Goal: Information Seeking & Learning: Learn about a topic

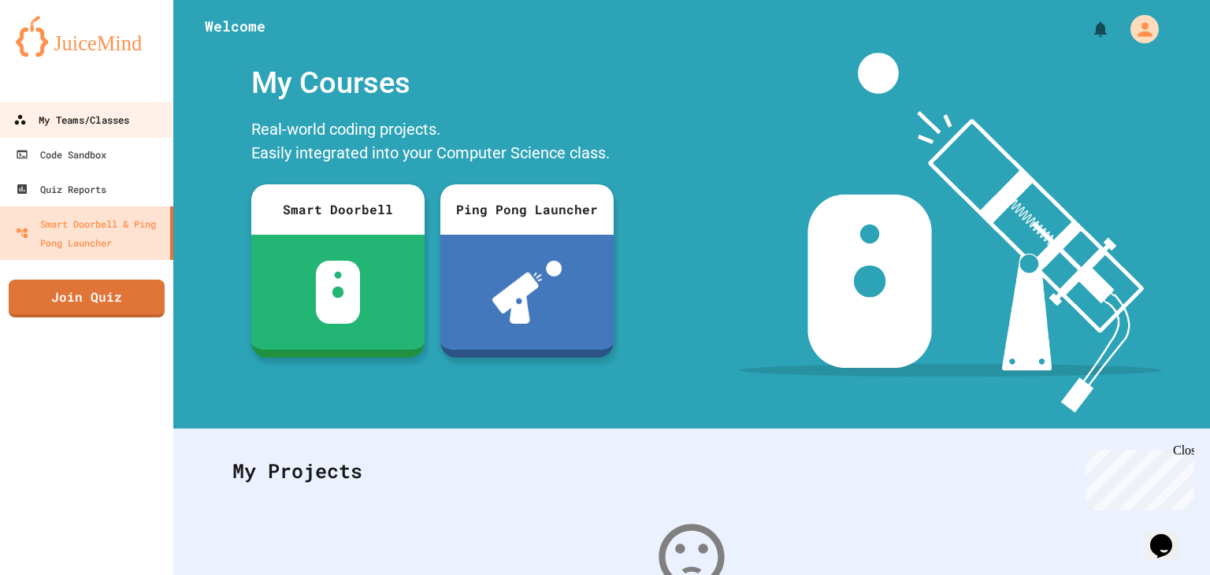
click at [39, 117] on div "My Teams/Classes" at bounding box center [71, 120] width 116 height 20
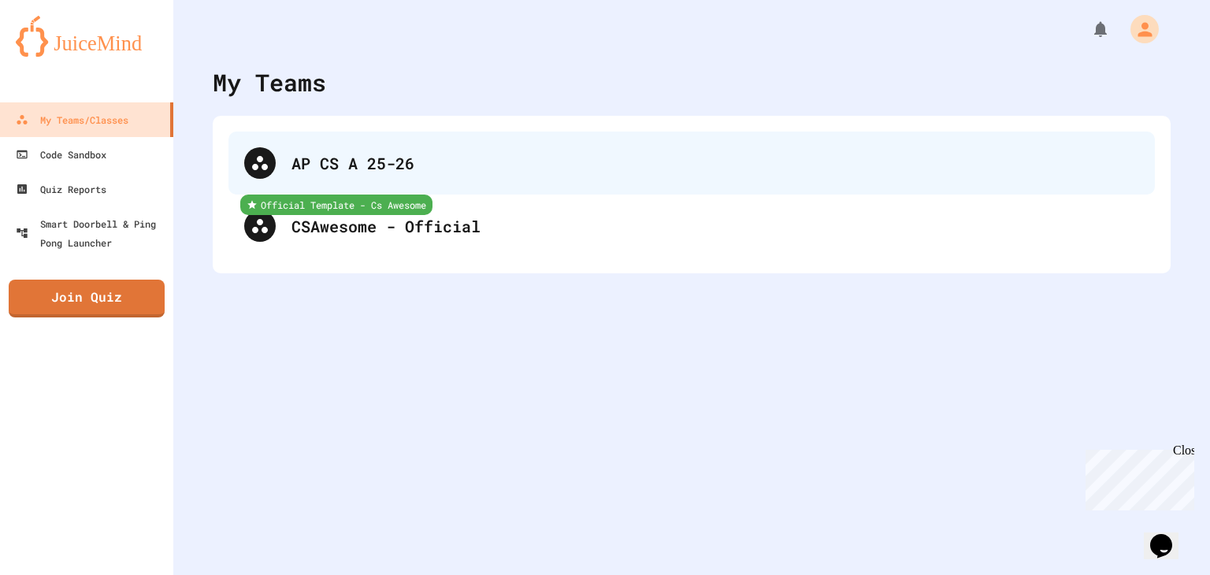
click at [277, 155] on div "AP CS A 25-26" at bounding box center [691, 163] width 927 height 63
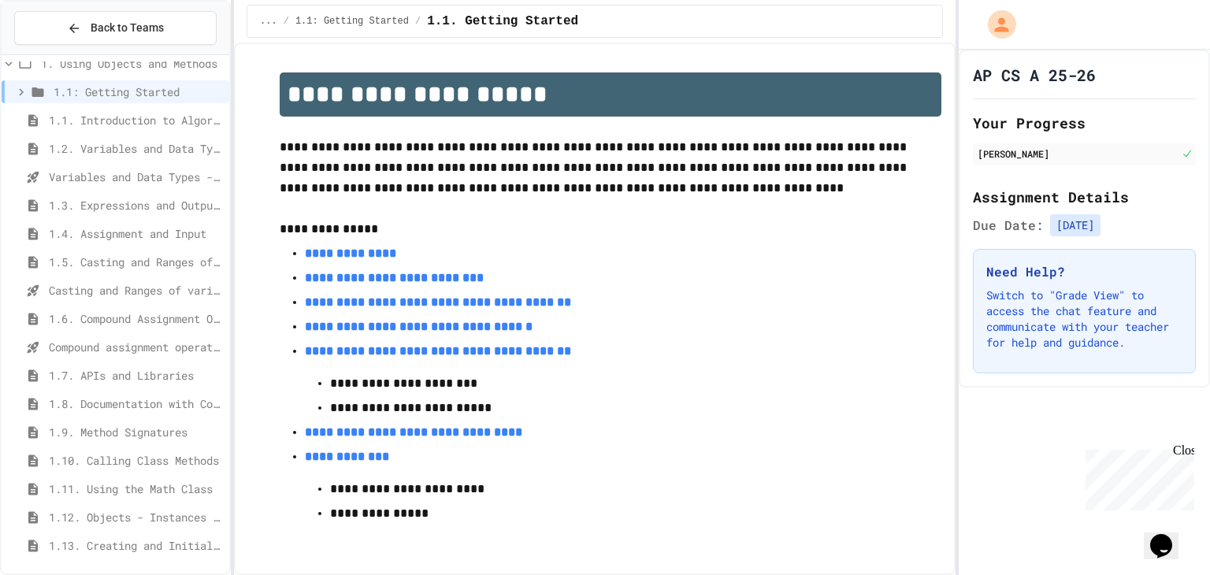
scroll to position [27, 0]
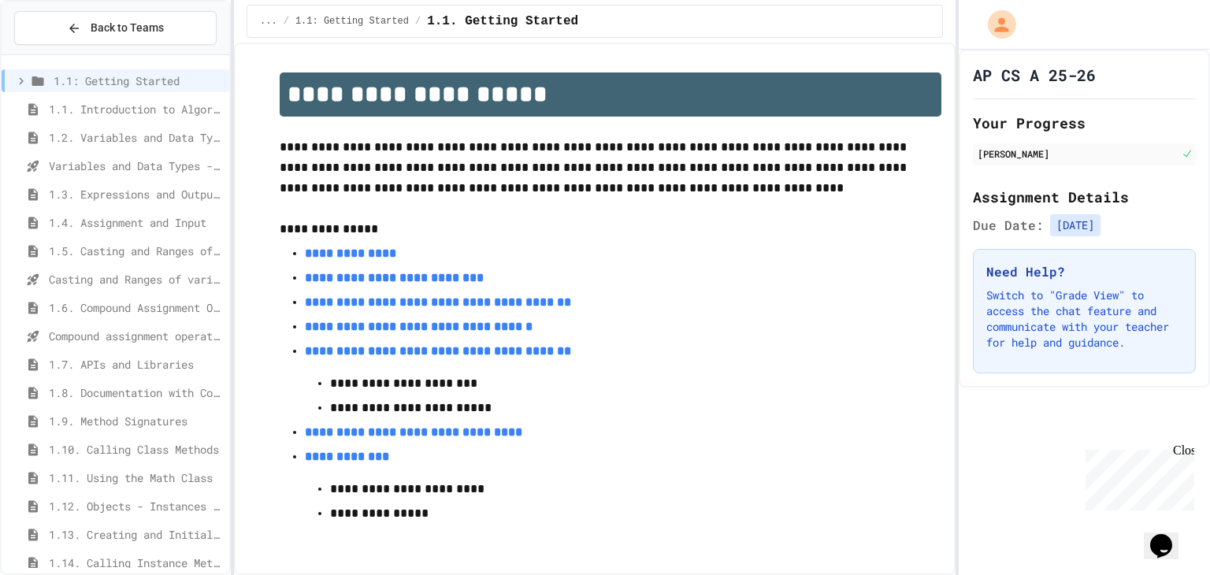
click at [97, 495] on div "1.12. Objects - Instances of Classes" at bounding box center [116, 506] width 228 height 23
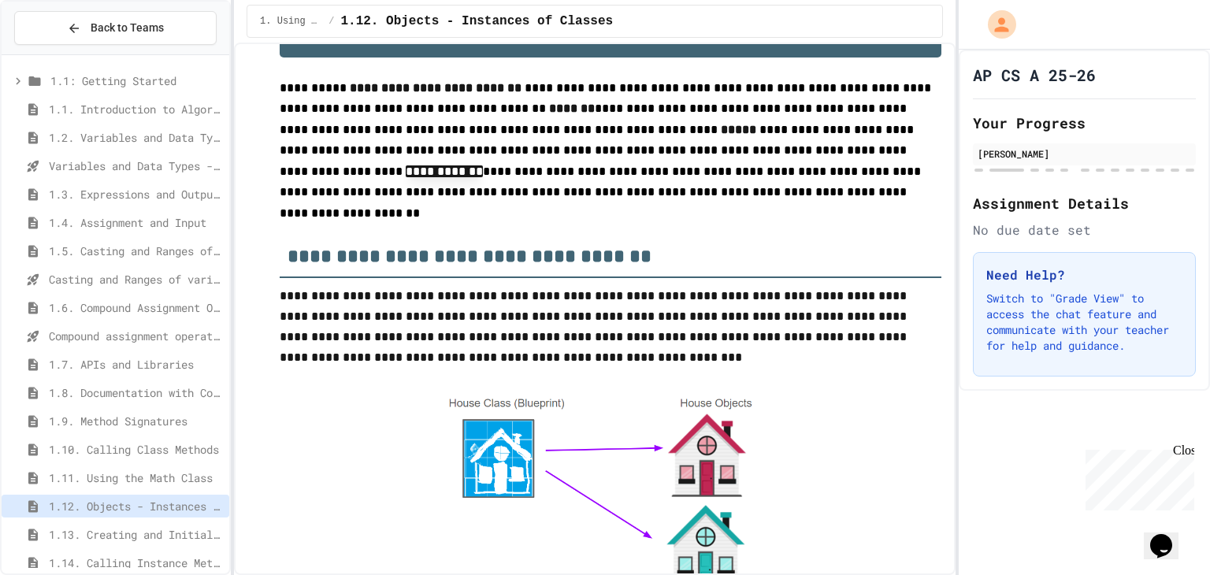
scroll to position [3, 0]
